Goal: Task Accomplishment & Management: Complete application form

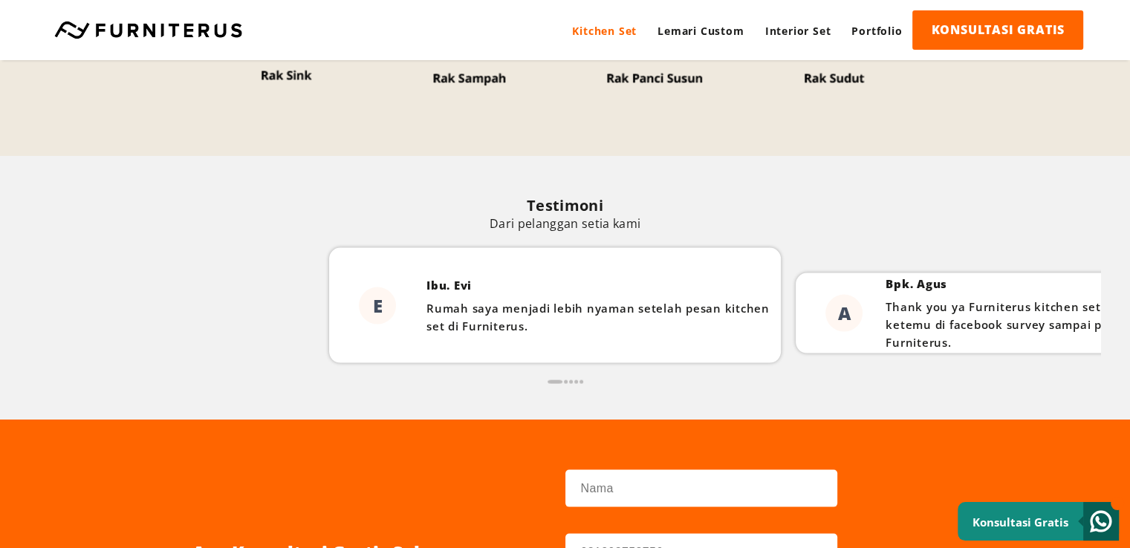
scroll to position [2851, 0]
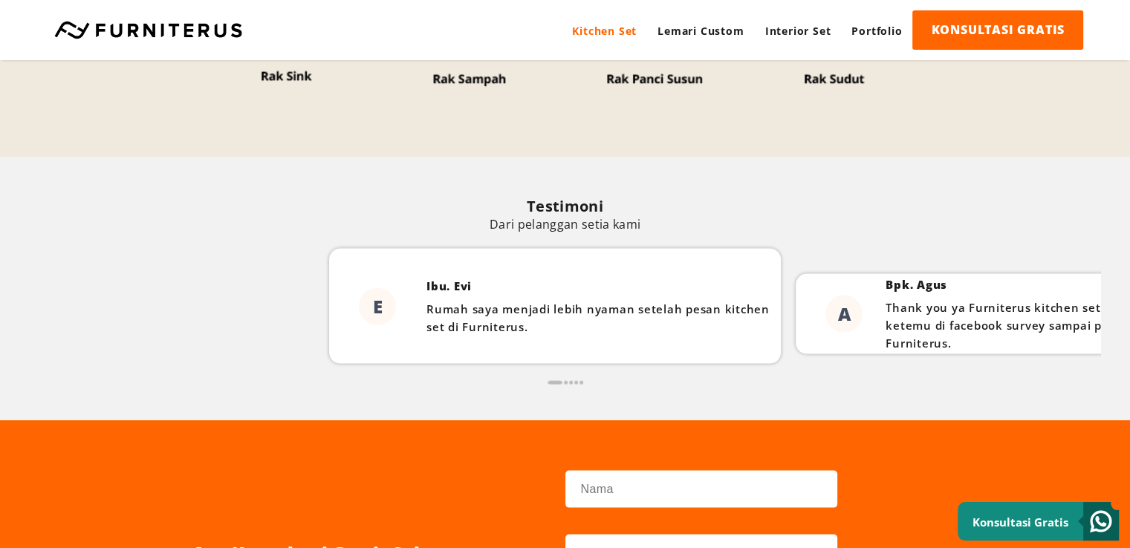
click at [185, 33] on link at bounding box center [148, 30] width 203 height 18
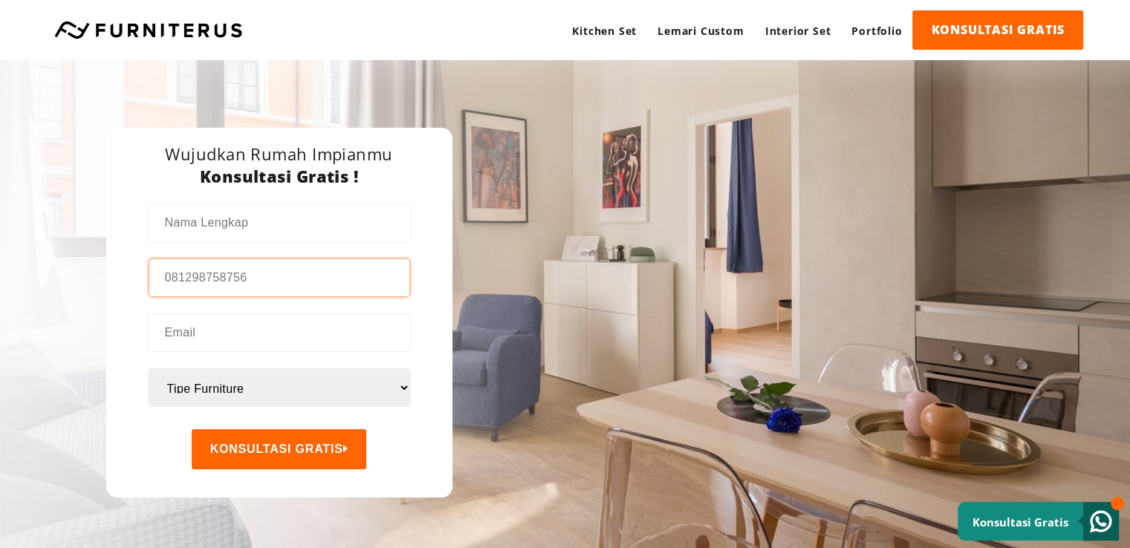
click at [215, 276] on input "tel" at bounding box center [279, 277] width 260 height 37
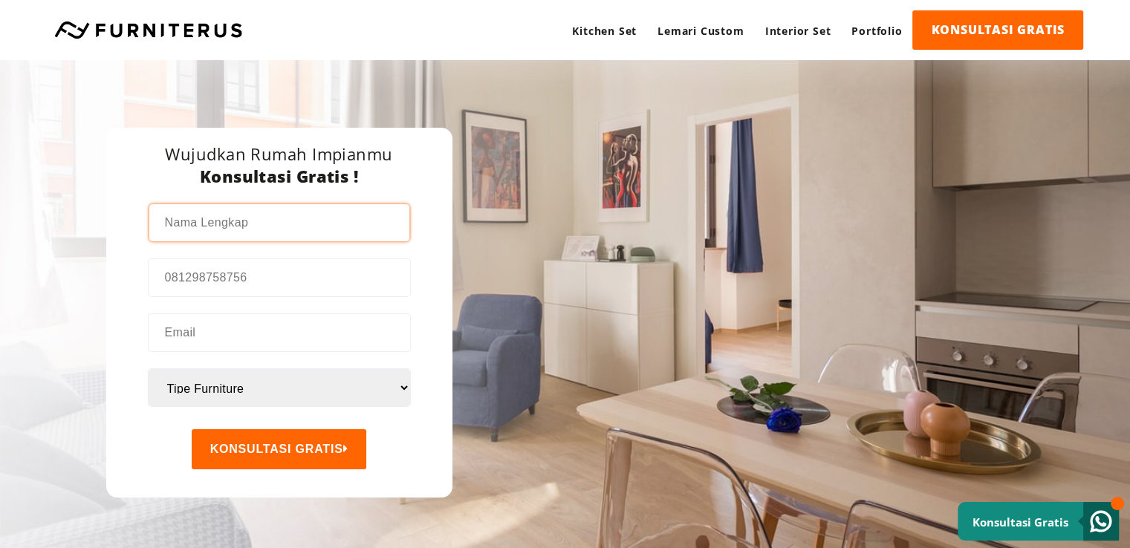
click at [353, 223] on input "text" at bounding box center [279, 222] width 260 height 37
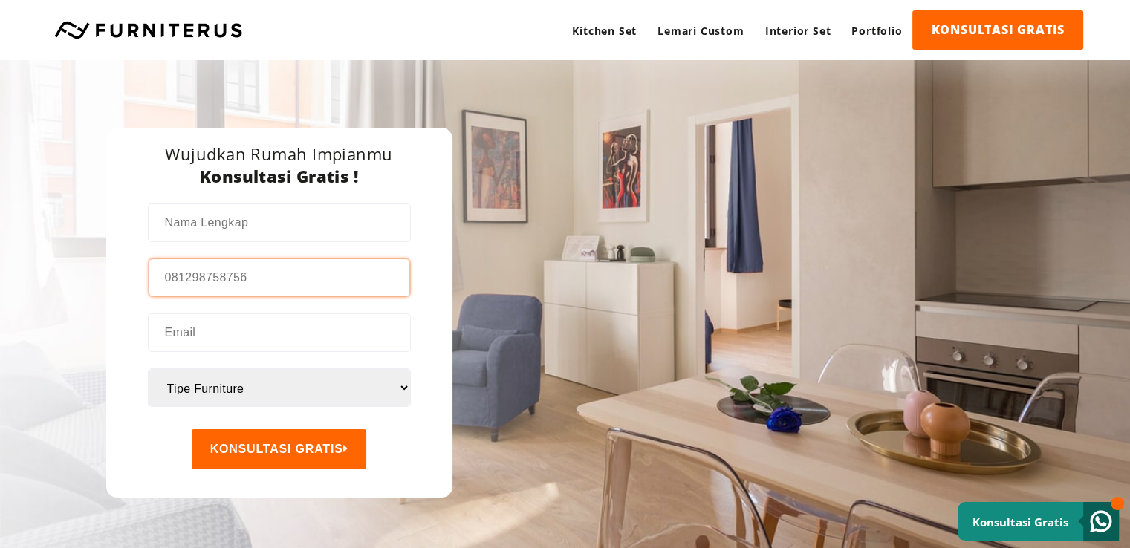
click at [315, 274] on input "tel" at bounding box center [279, 277] width 260 height 37
click at [1028, 502] on link "Konsultasi Gratis" at bounding box center [1037, 521] width 161 height 39
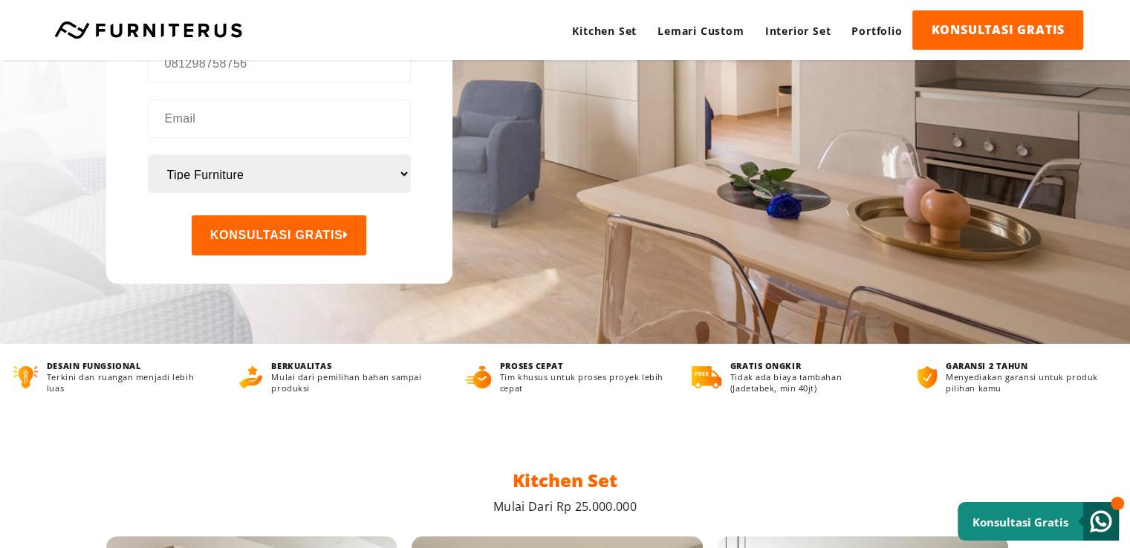
scroll to position [223, 0]
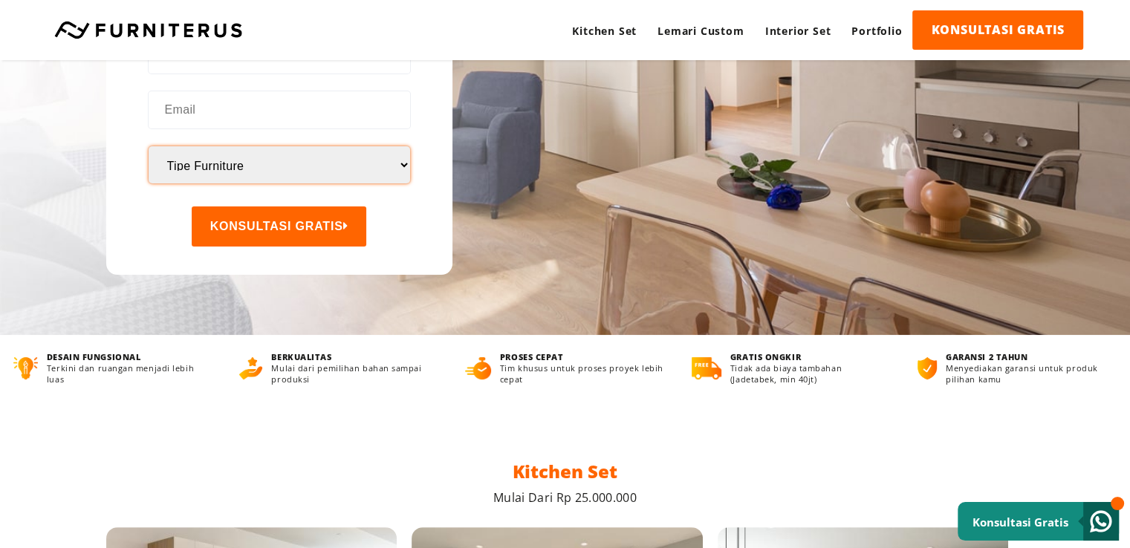
click at [395, 168] on select "Tipe Furniture Apartemen Kitchen Set Lemari Pakaian" at bounding box center [279, 164] width 261 height 37
click at [621, 192] on div "Wujudkan Rumah Kitchen Set Apartemen Lemari Furniture Impianmu Lebih Praktis Pl…" at bounding box center [565, 86] width 1070 height 498
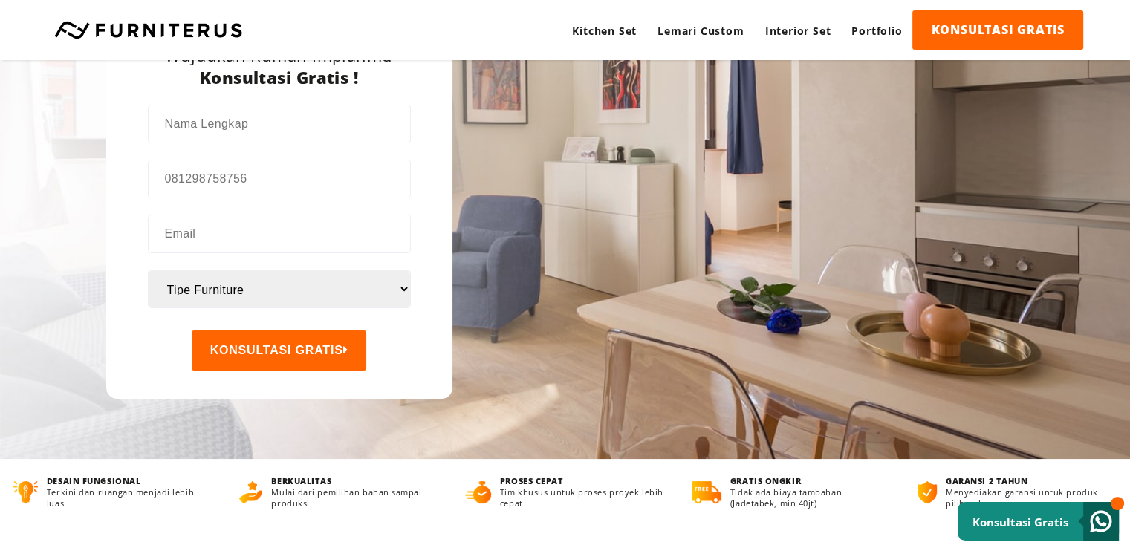
scroll to position [0, 0]
